Goal: Navigation & Orientation: Find specific page/section

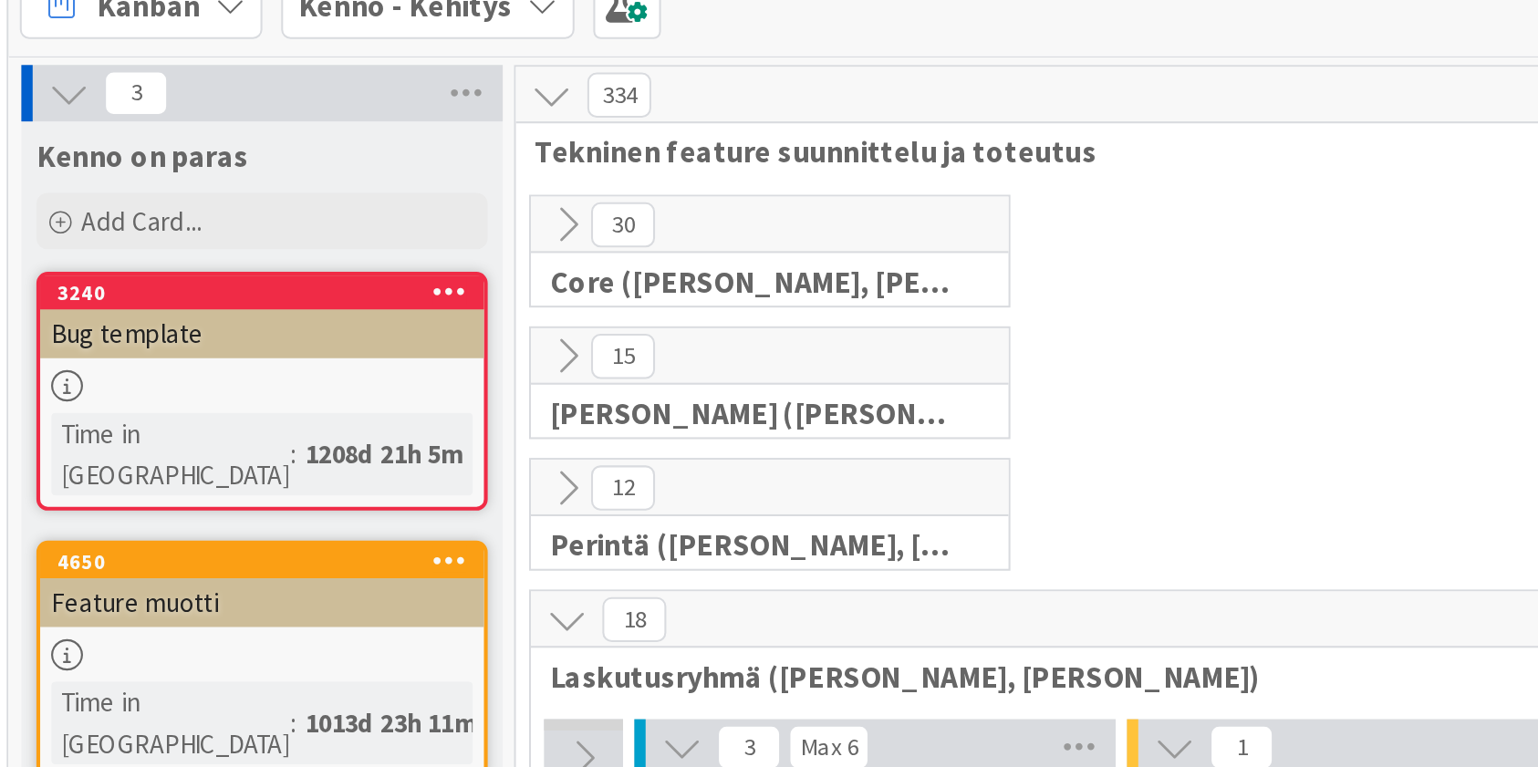
scroll to position [1445, 0]
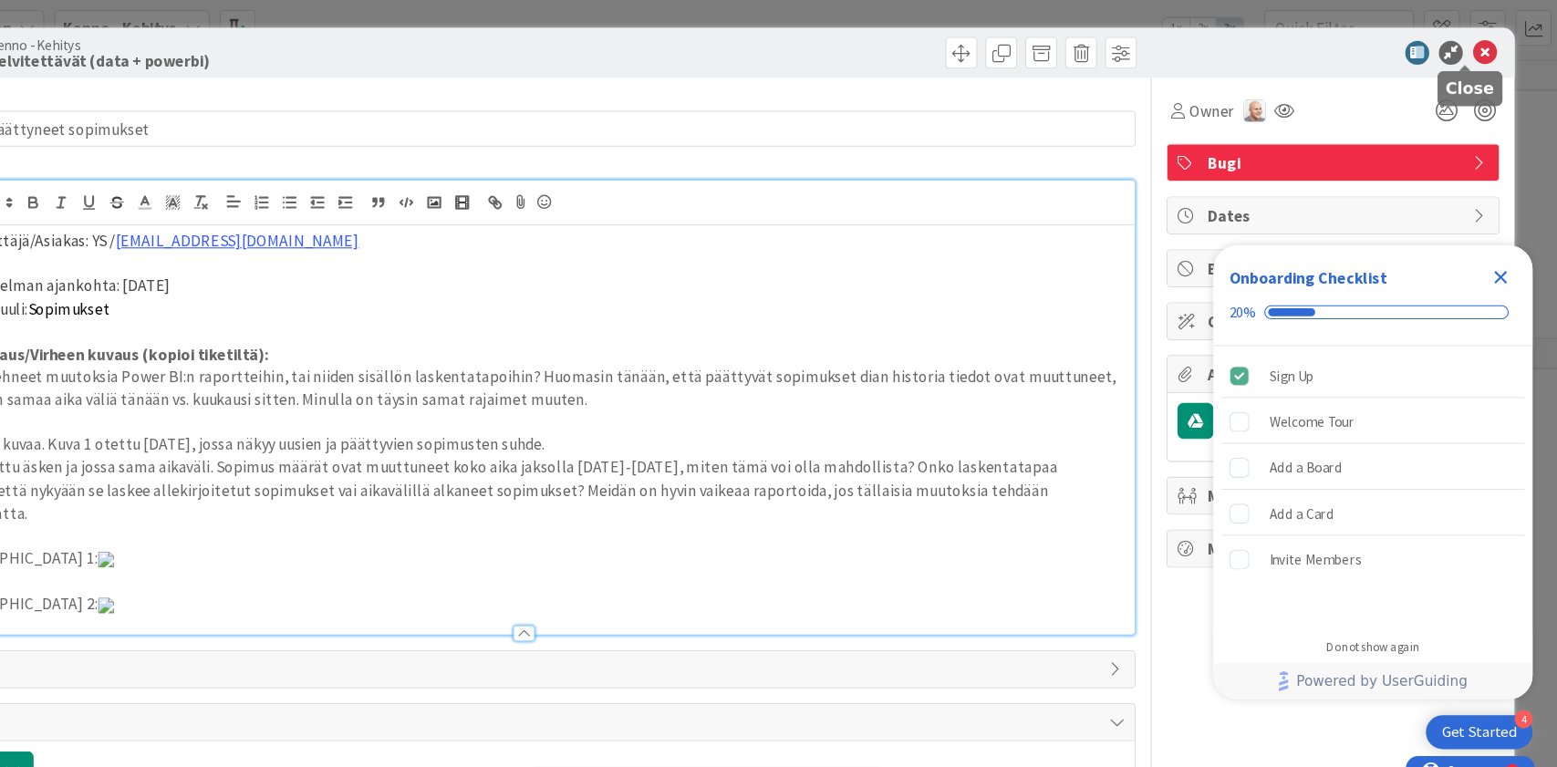
click at [1480, 47] on icon at bounding box center [1491, 48] width 22 height 22
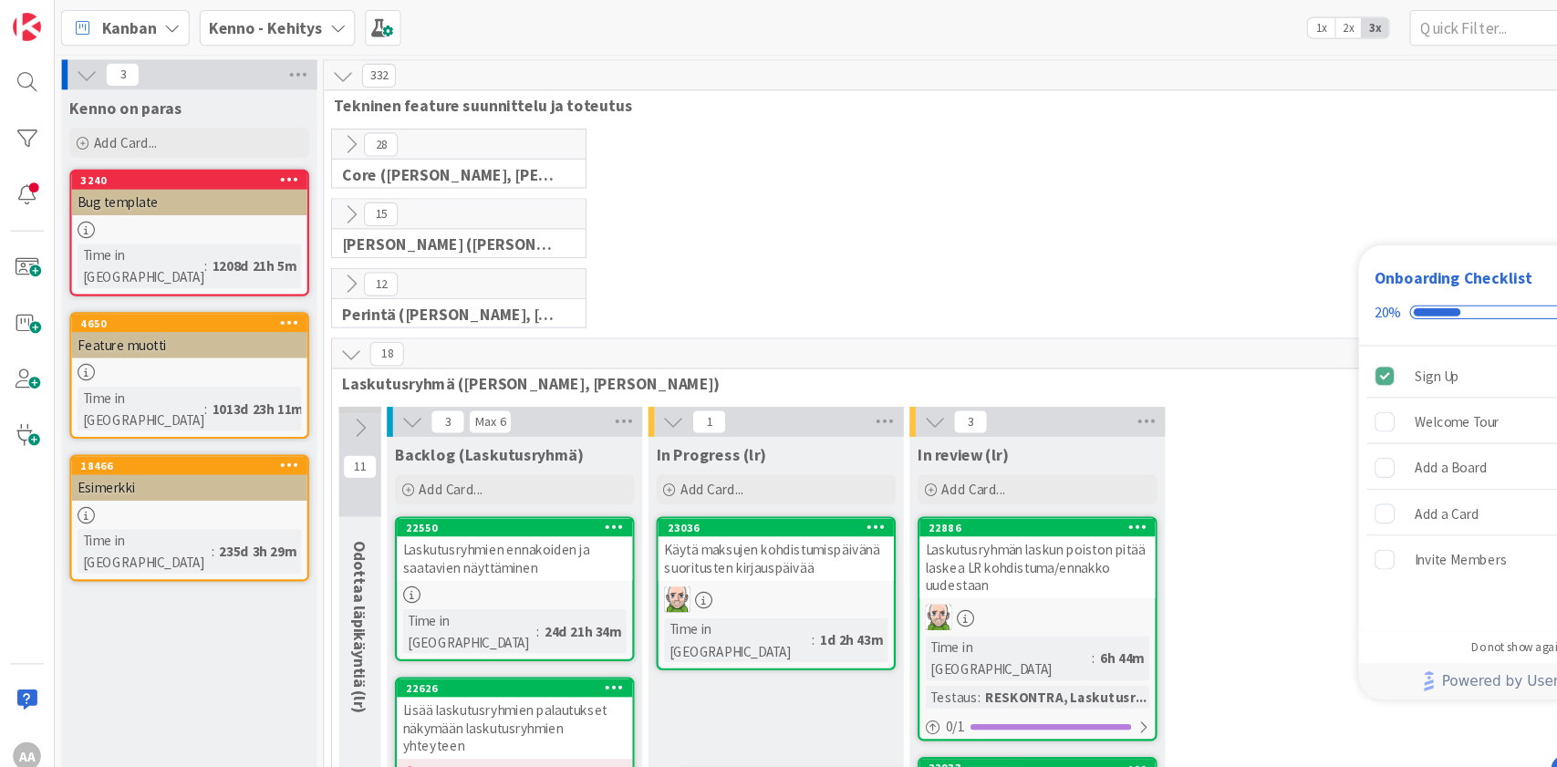
click at [321, 316] on icon at bounding box center [321, 324] width 20 height 20
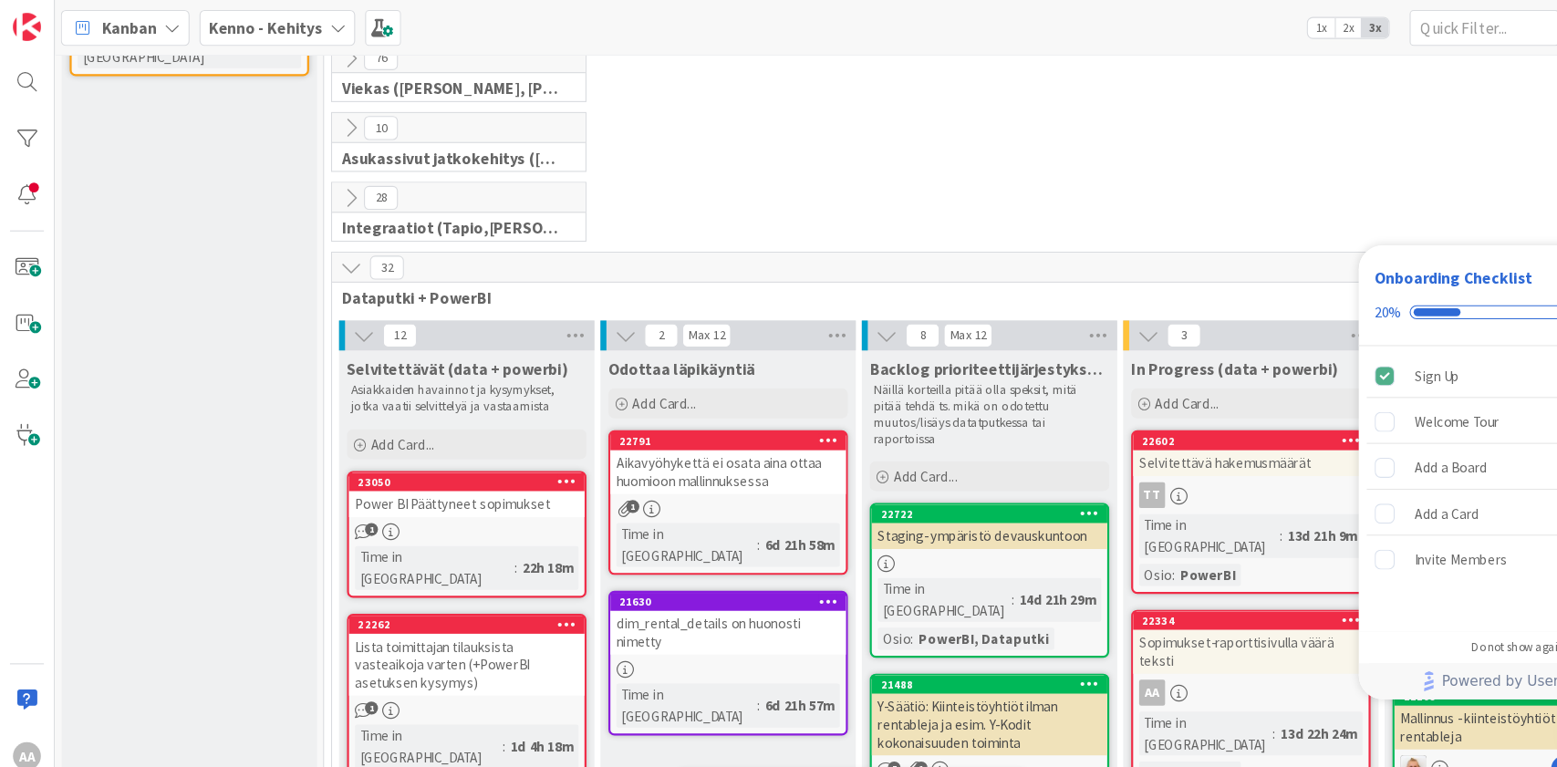
scroll to position [463, 0]
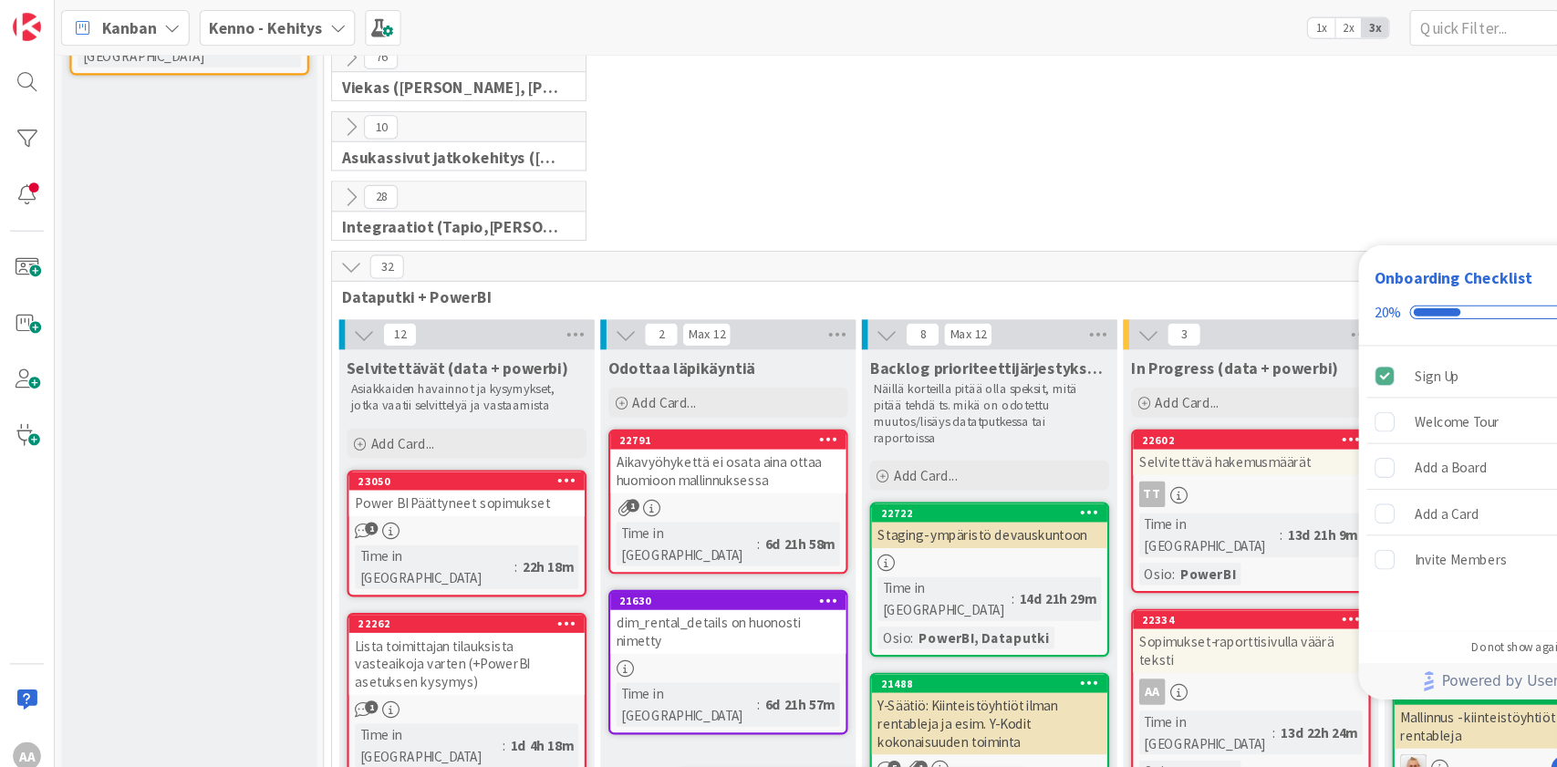
click at [411, 459] on div "Power BI Päättyneet sopimukset" at bounding box center [426, 460] width 215 height 24
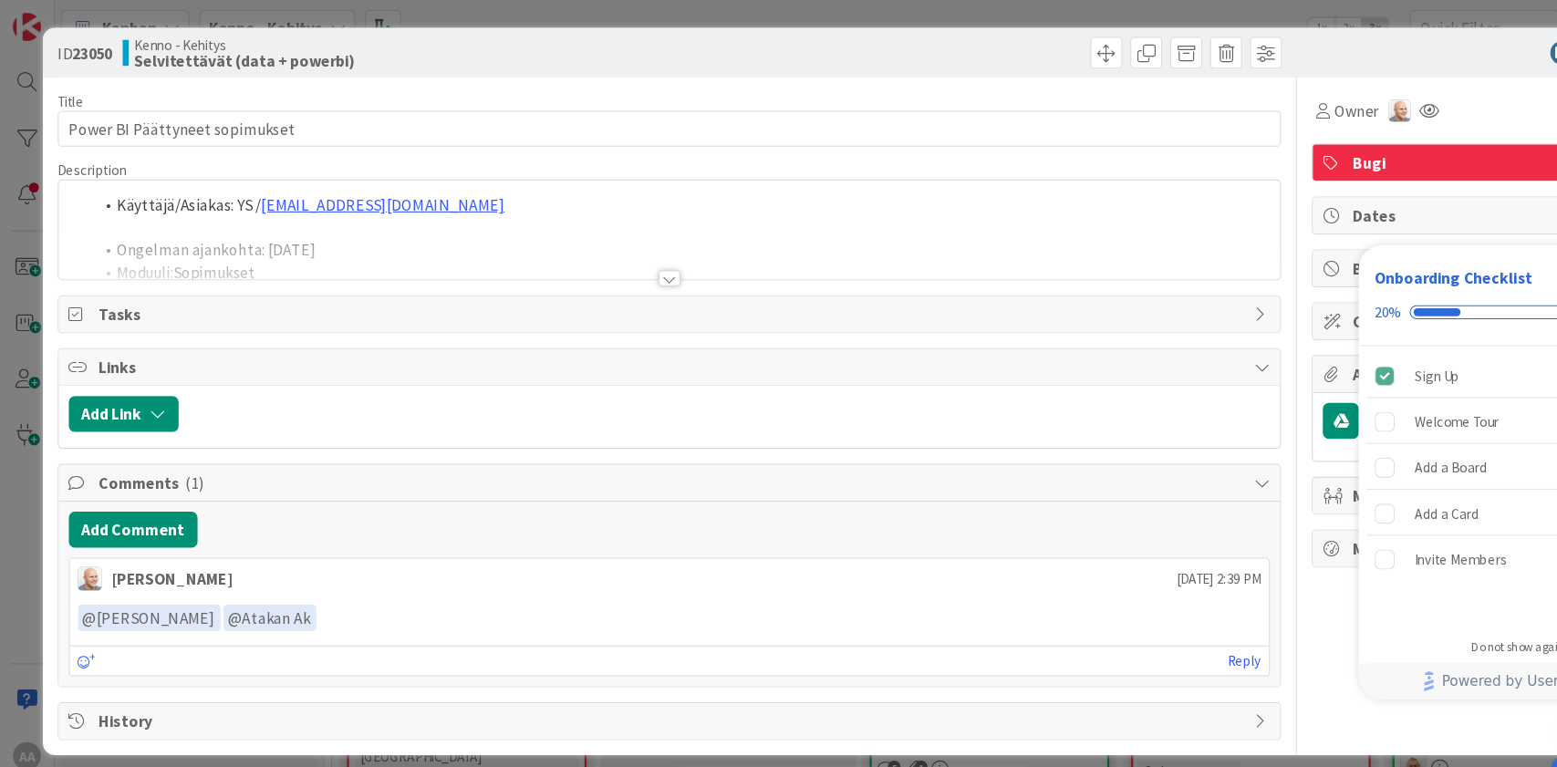
click at [612, 247] on div at bounding box center [612, 254] width 20 height 15
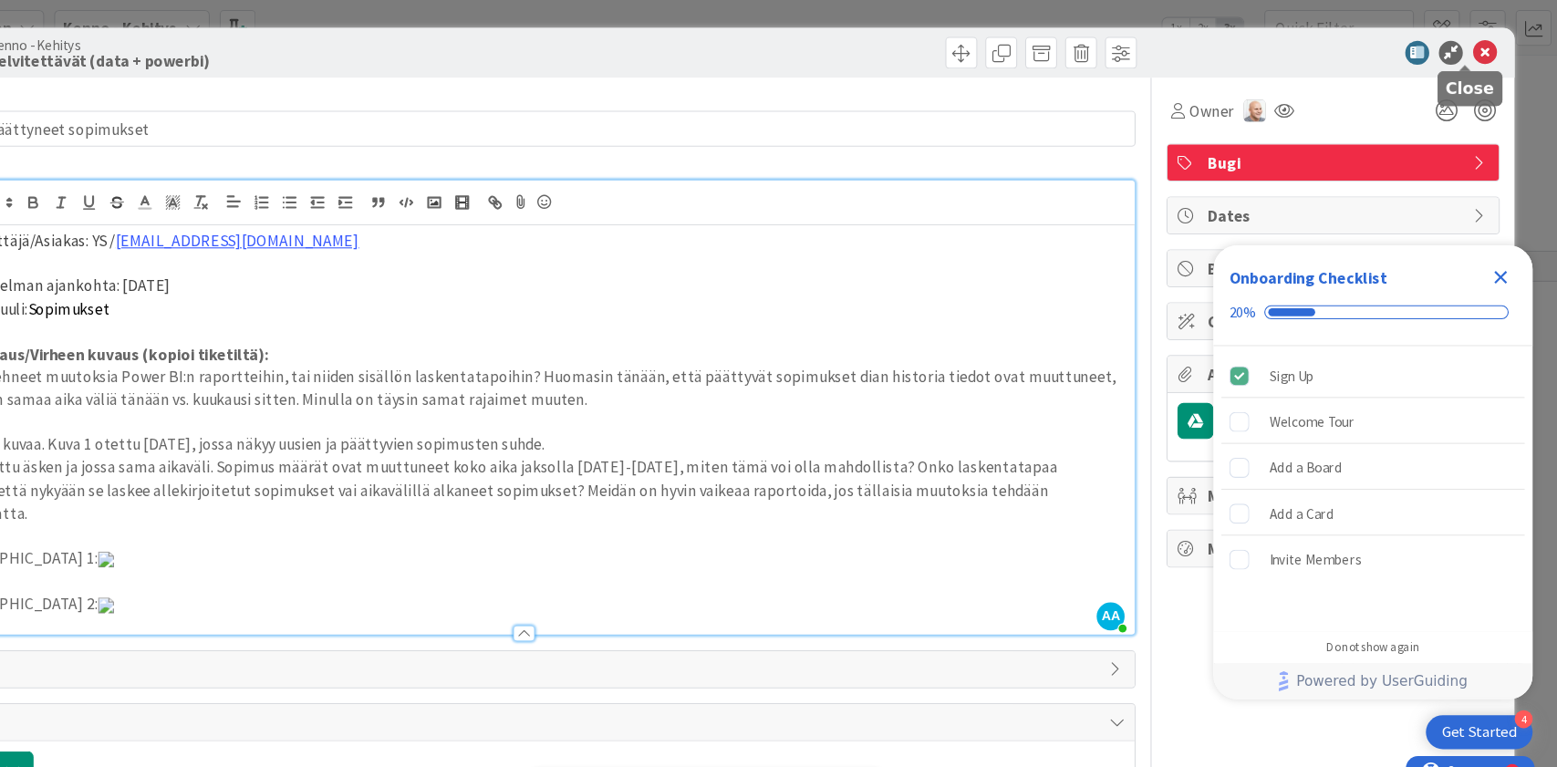
click at [1480, 44] on icon at bounding box center [1491, 48] width 22 height 22
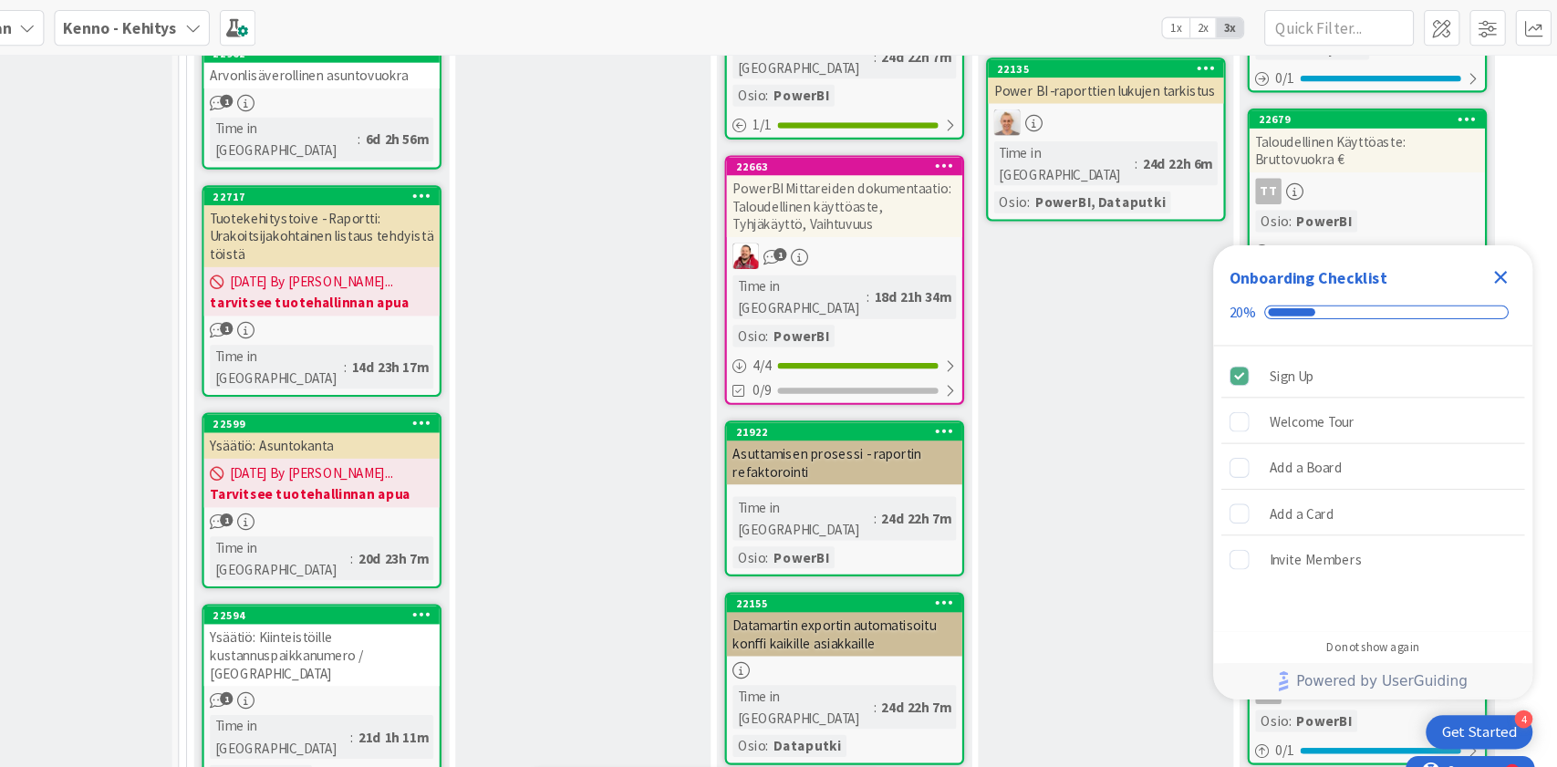
scroll to position [1067, 0]
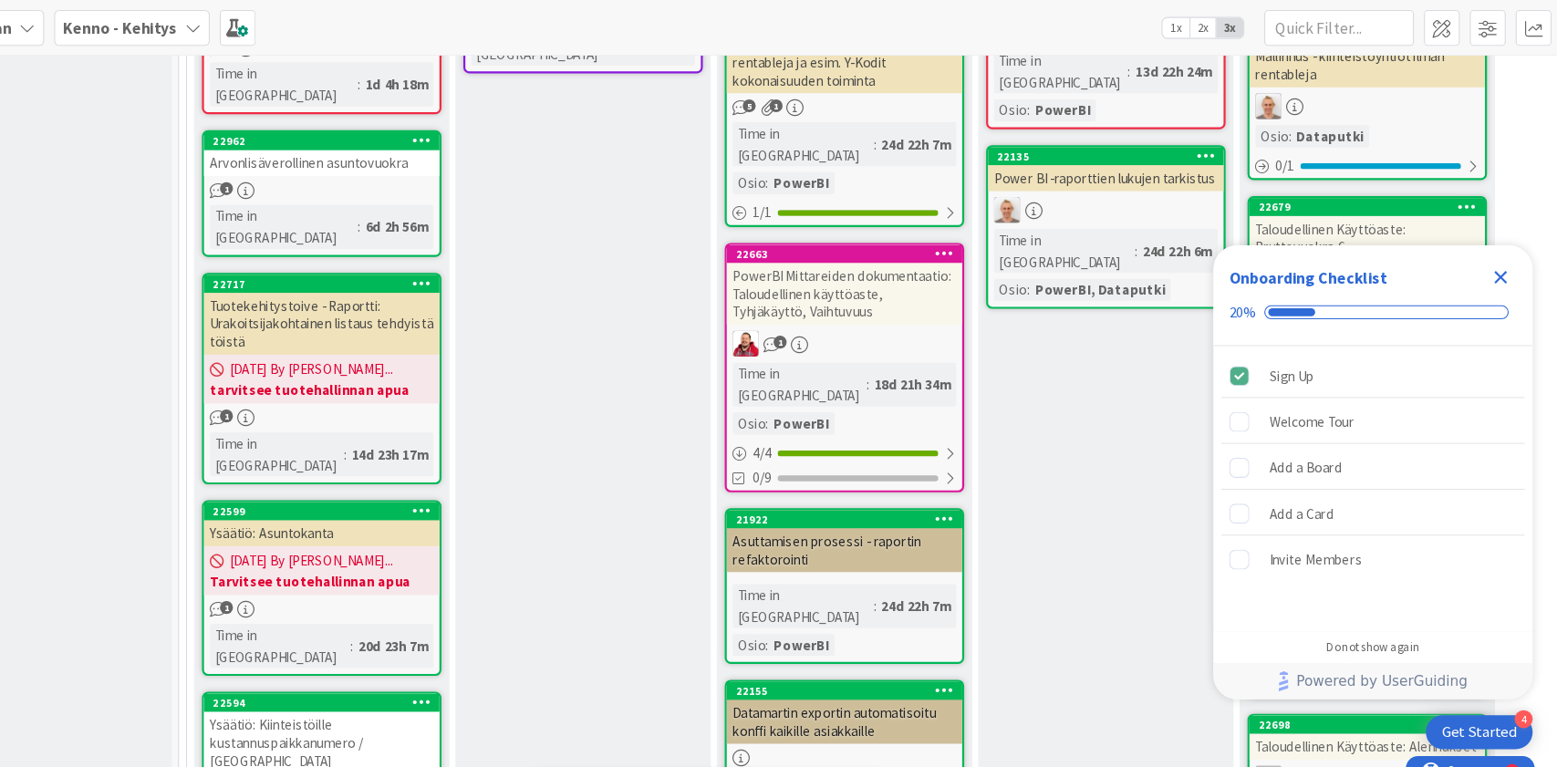
click at [1506, 250] on icon "Close Checklist" at bounding box center [1505, 254] width 22 height 22
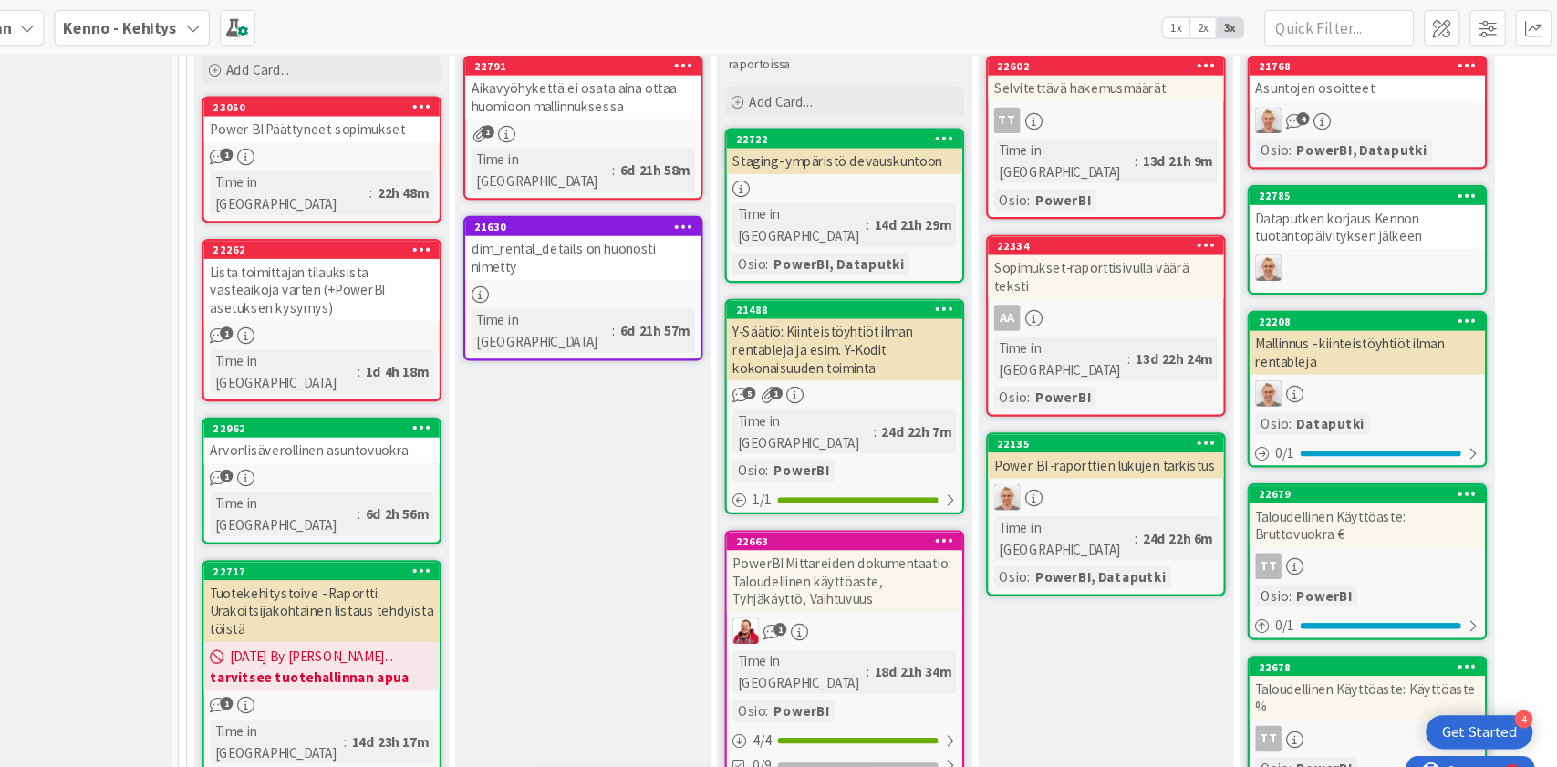
scroll to position [0, 0]
click at [1156, 234] on div "Sopimukset-raporttisivulla väärä teksti" at bounding box center [1143, 254] width 215 height 40
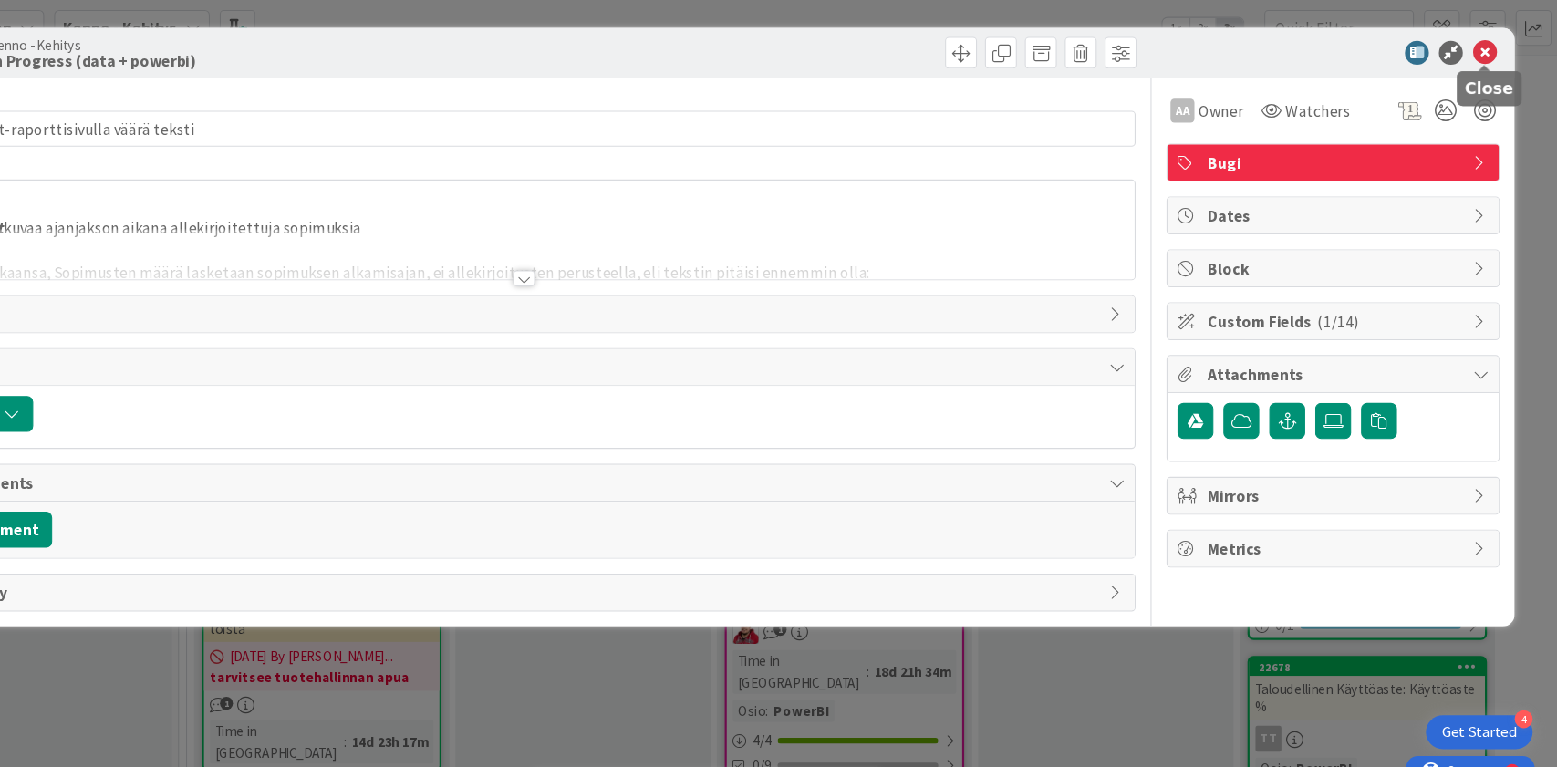
click at [1493, 45] on icon at bounding box center [1491, 48] width 22 height 22
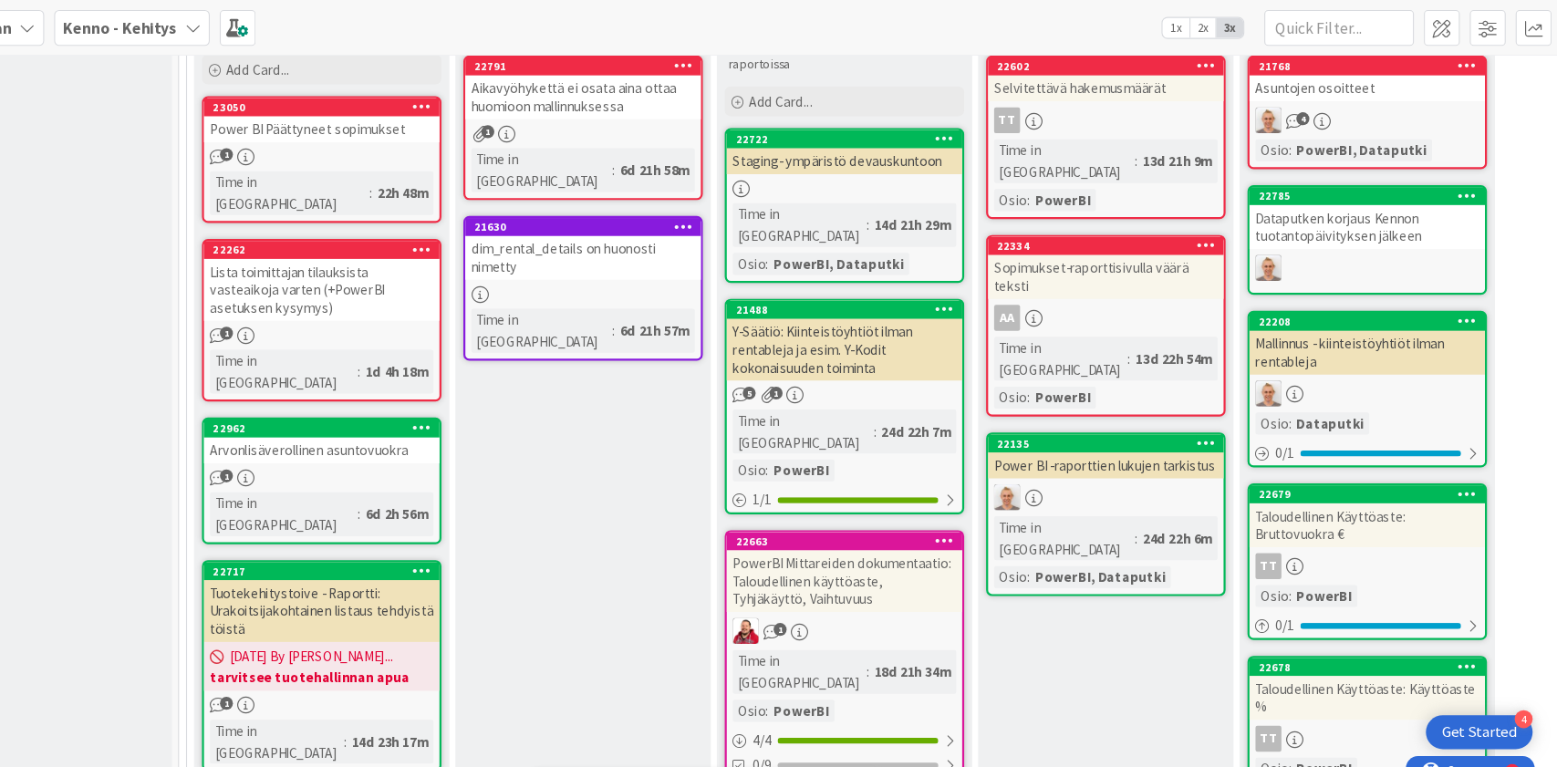
scroll to position [715, 0]
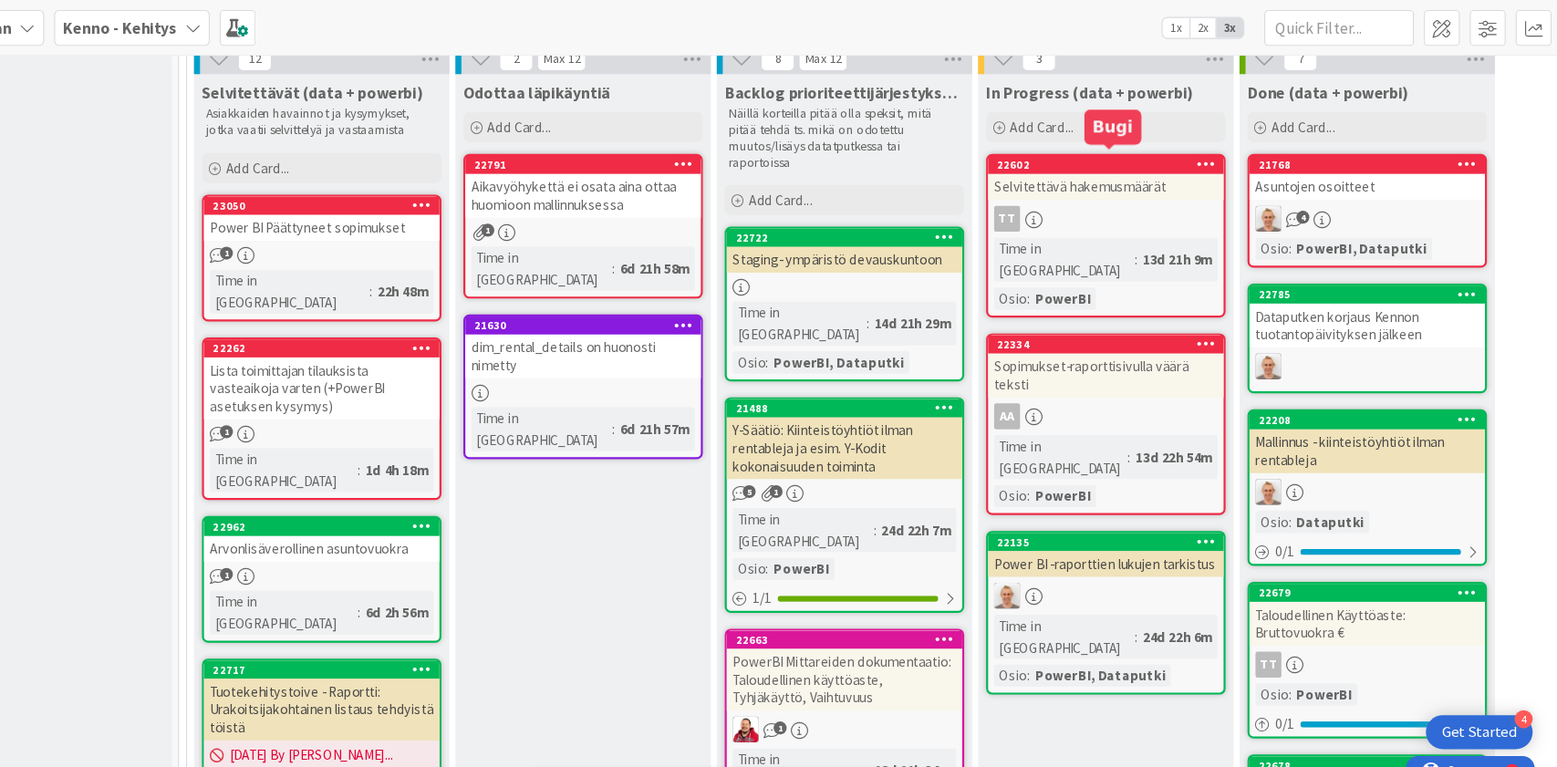
click at [1133, 159] on div "Selvitettävä hakemusmäärät" at bounding box center [1143, 171] width 215 height 24
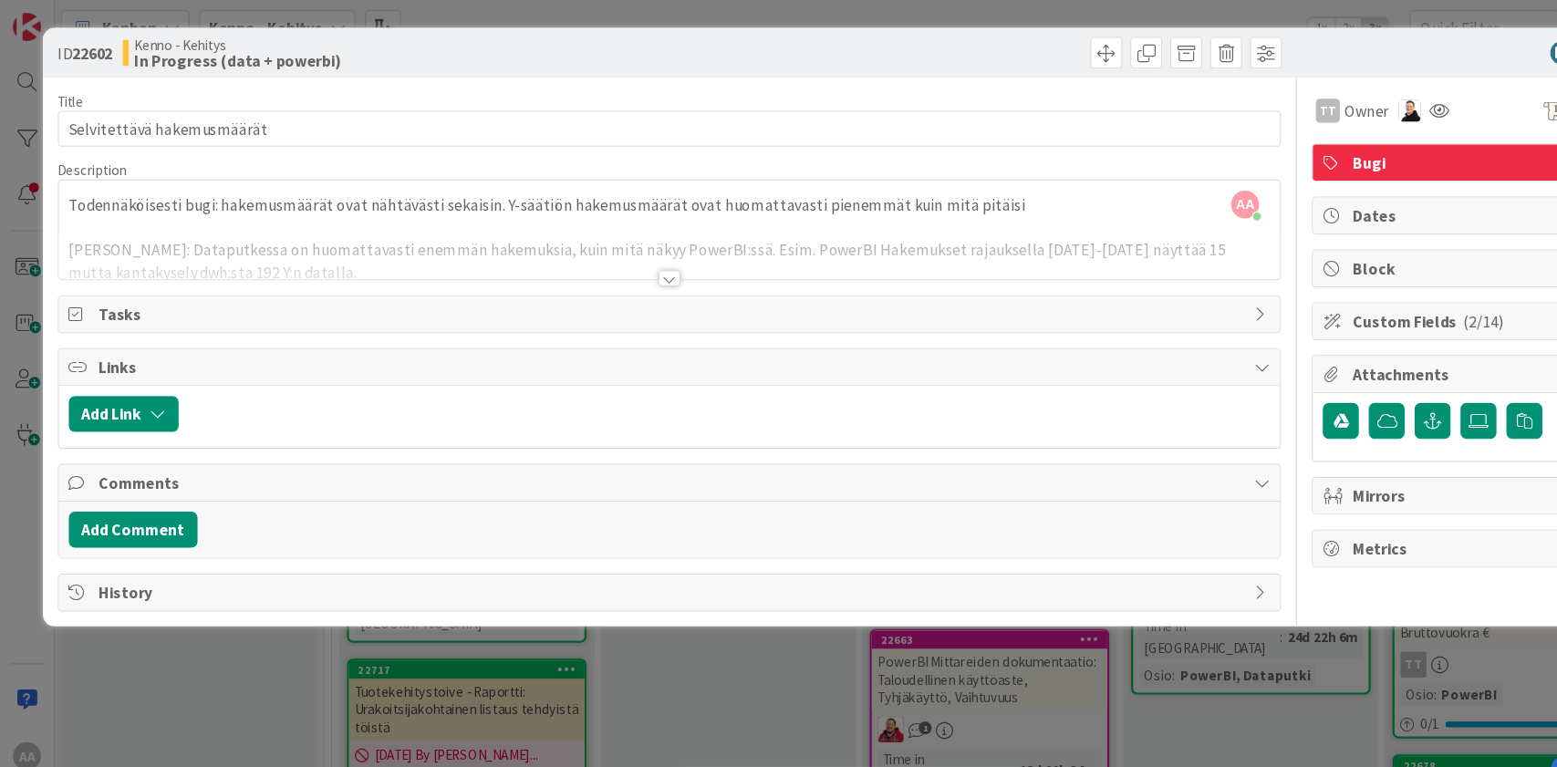
click at [614, 255] on div at bounding box center [612, 254] width 20 height 15
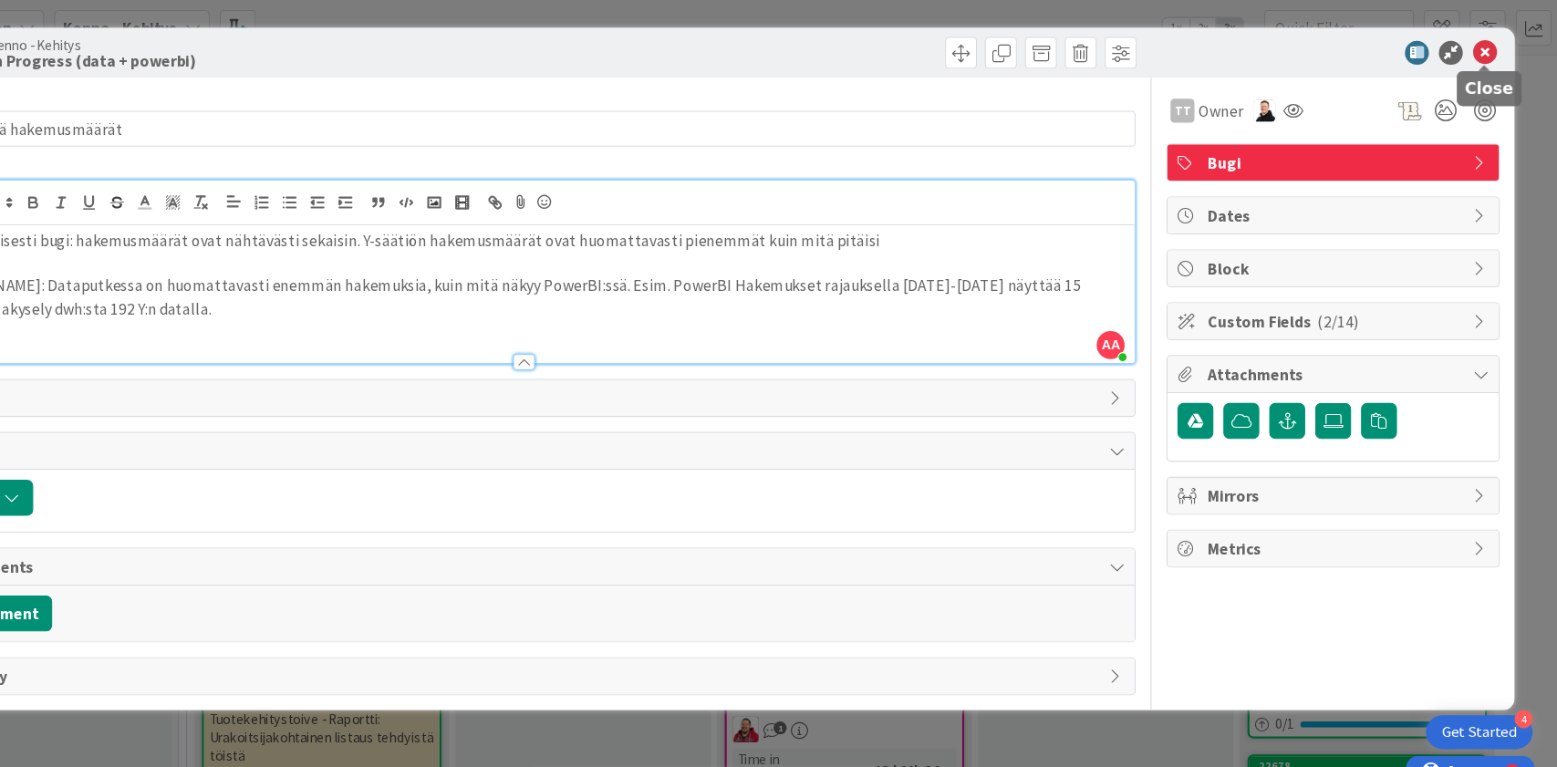
click at [1496, 45] on icon at bounding box center [1491, 48] width 22 height 22
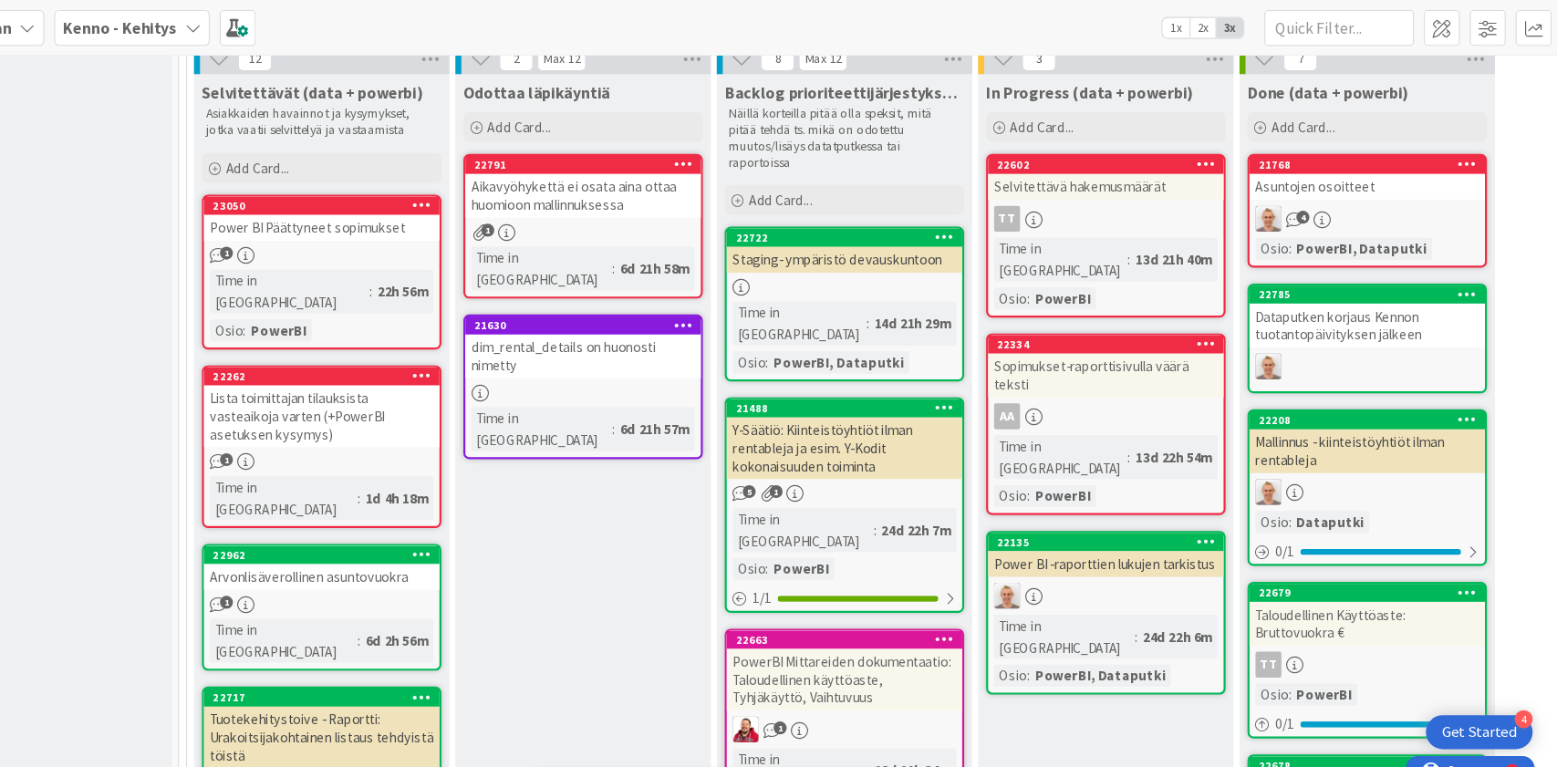
click at [436, 208] on div "Power BI Päättyneet sopimukset" at bounding box center [426, 208] width 215 height 24
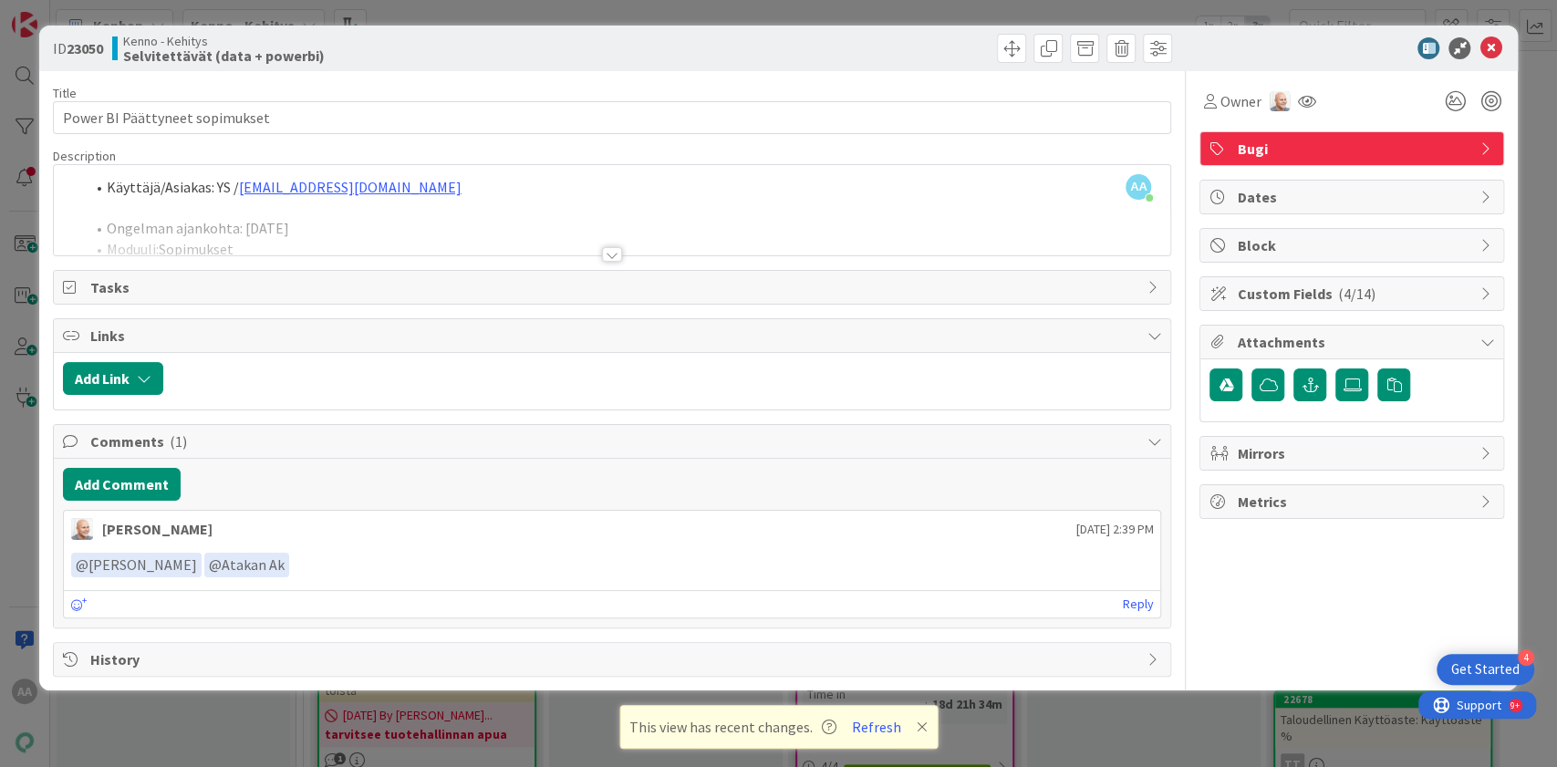
click at [617, 259] on div at bounding box center [612, 254] width 20 height 15
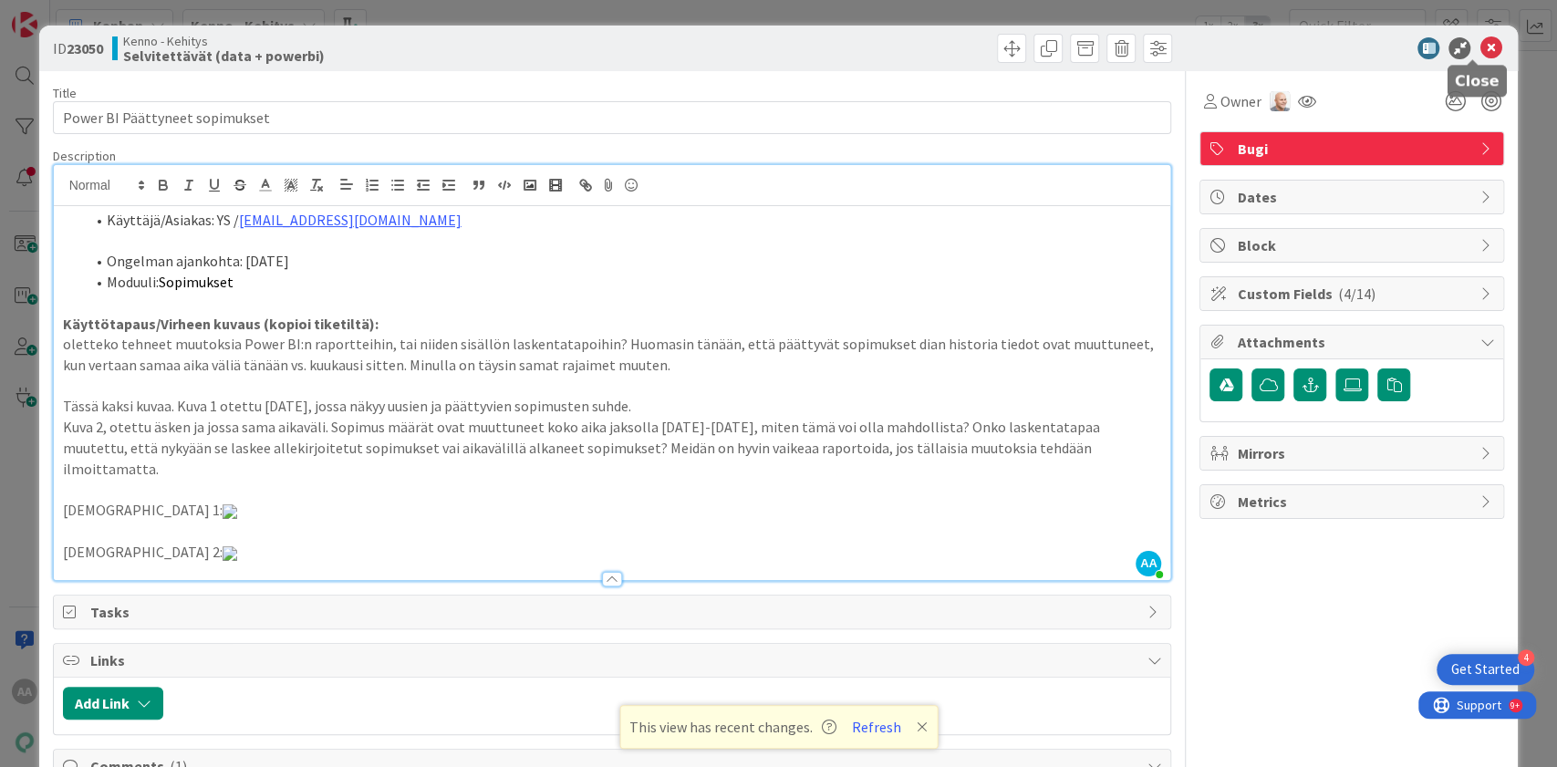
click at [1480, 47] on icon at bounding box center [1491, 48] width 22 height 22
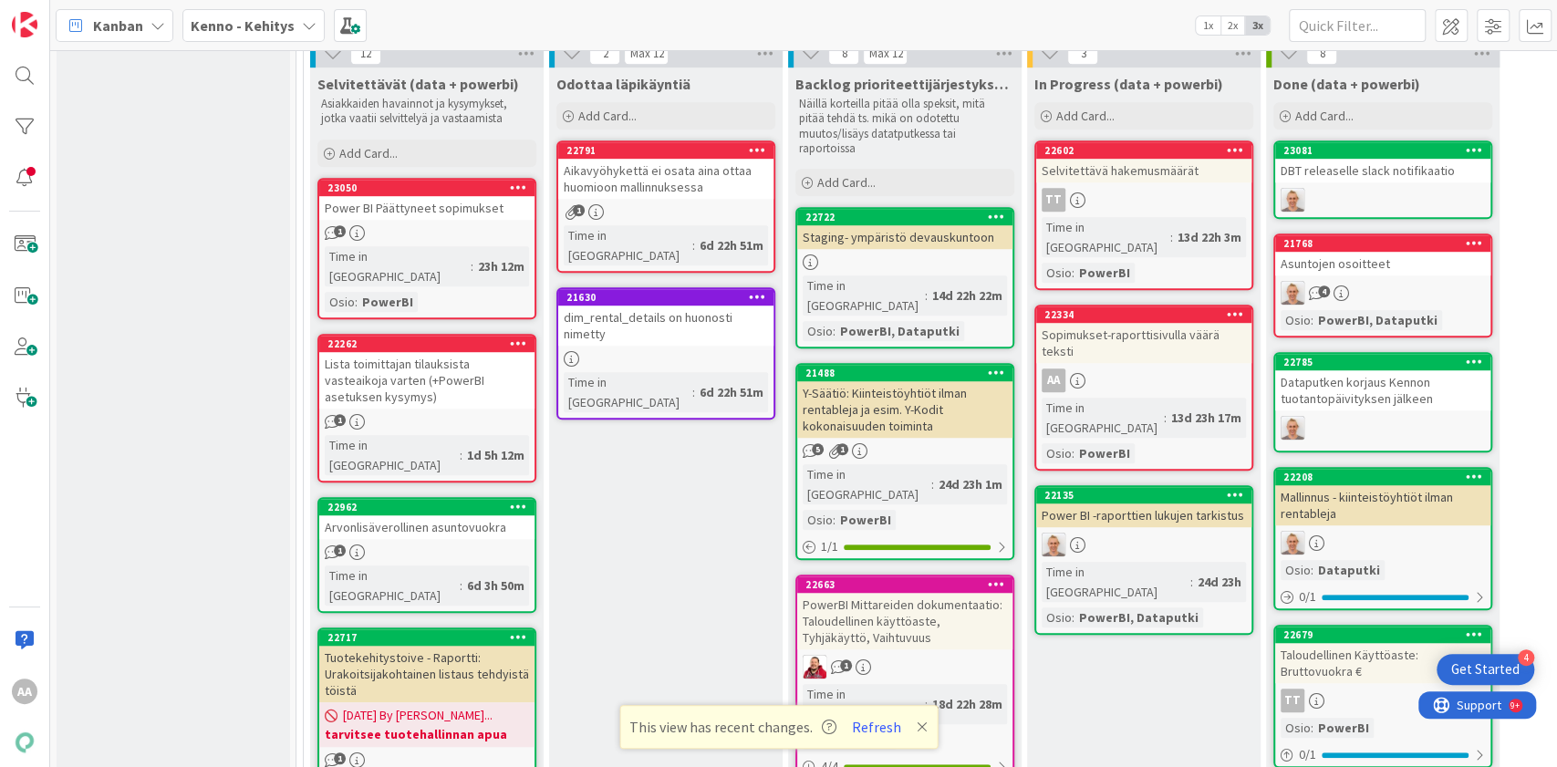
click at [1159, 159] on div "Selvitettävä hakemusmäärät" at bounding box center [1143, 171] width 215 height 24
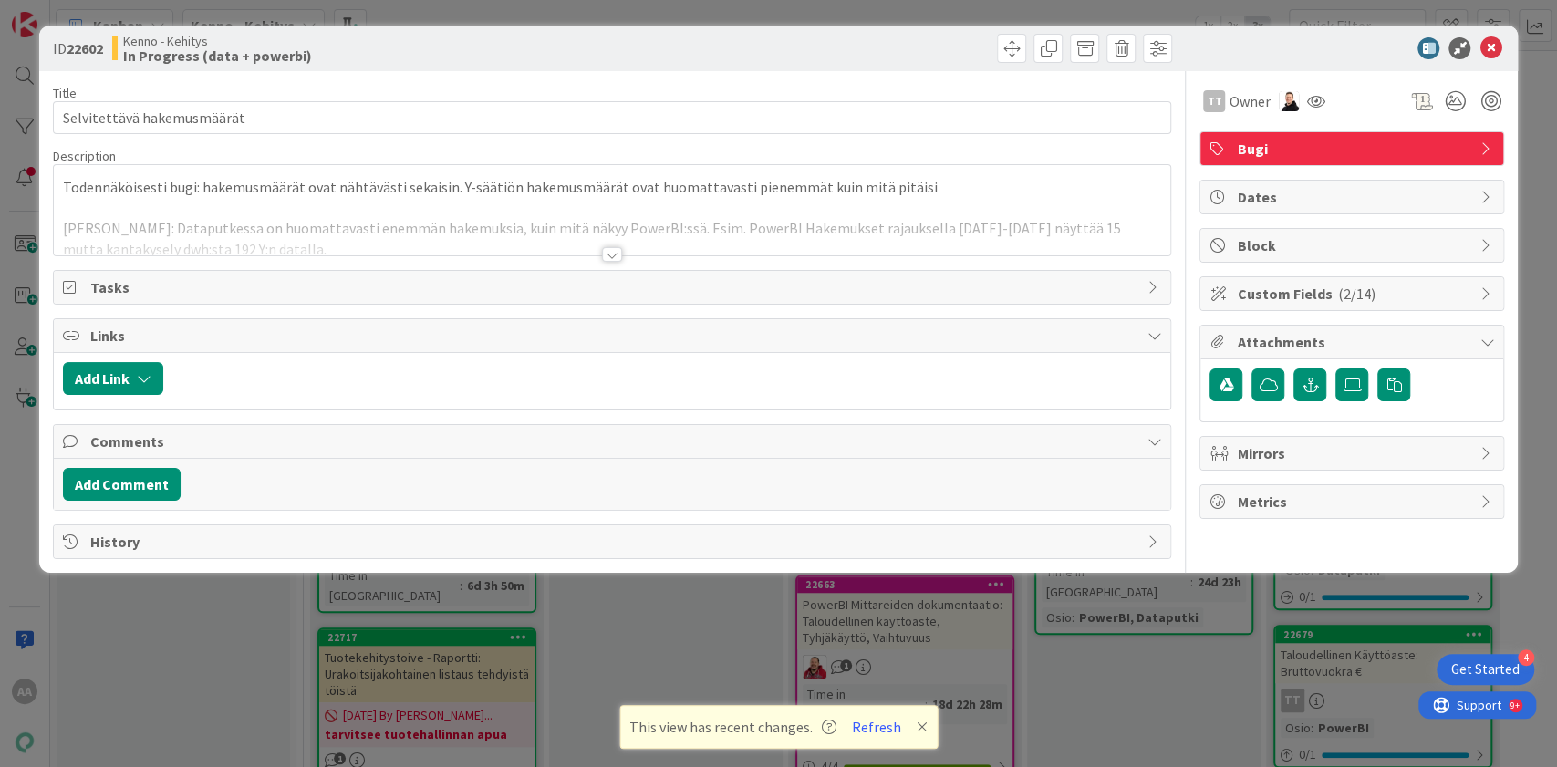
click at [602, 257] on div at bounding box center [612, 254] width 20 height 15
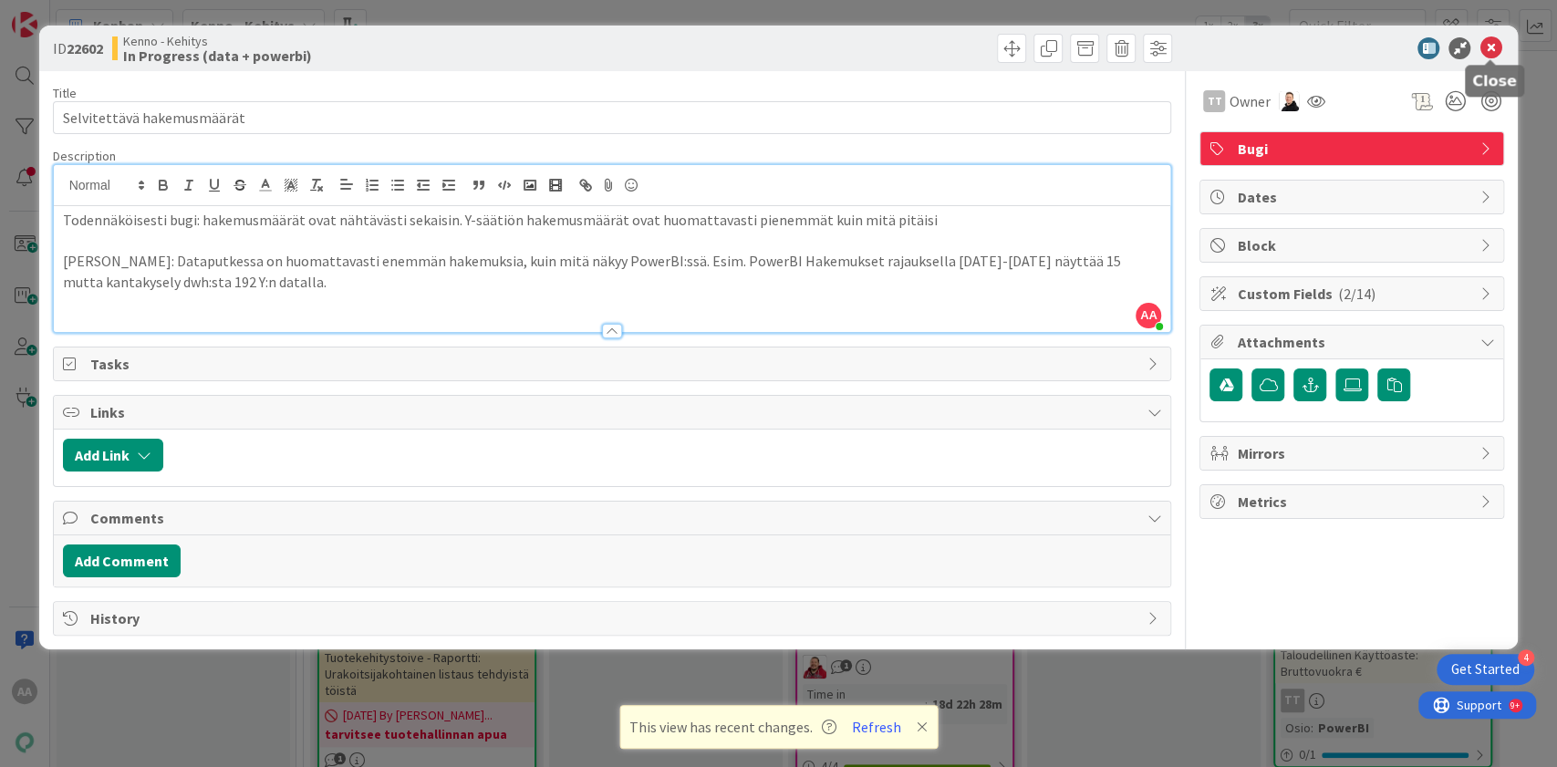
click at [1491, 54] on icon at bounding box center [1491, 48] width 22 height 22
